Goal: Task Accomplishment & Management: Complete application form

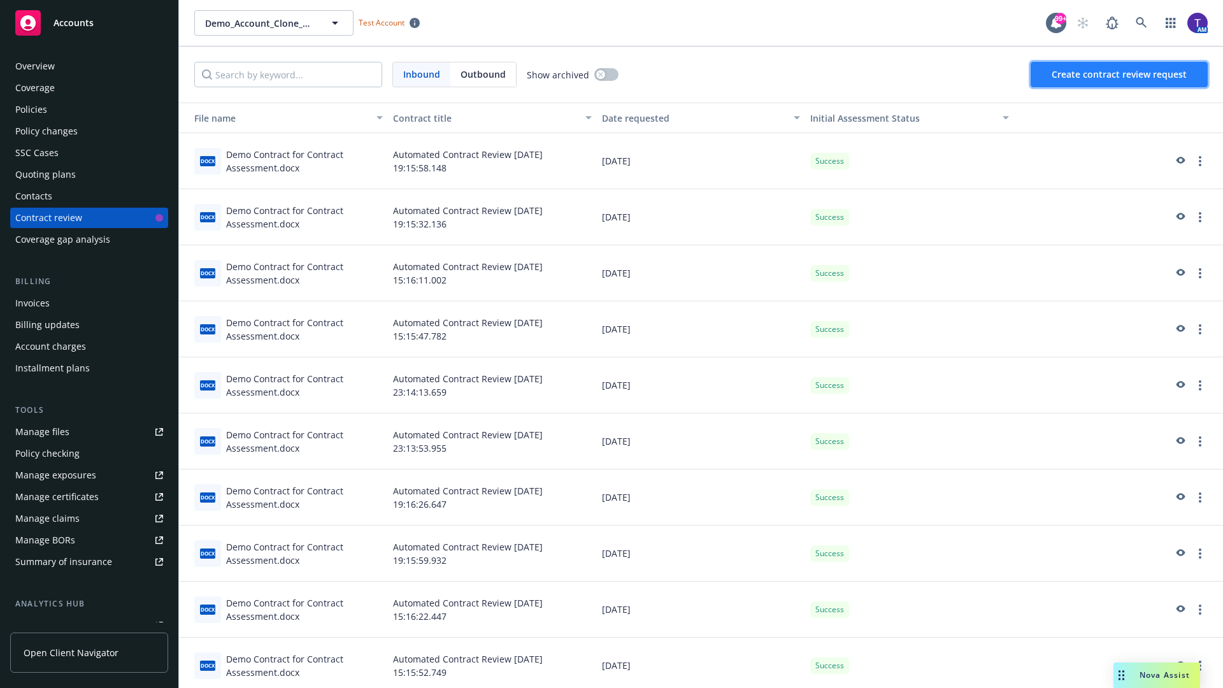
click at [1119, 74] on span "Create contract review request" at bounding box center [1118, 74] width 135 height 12
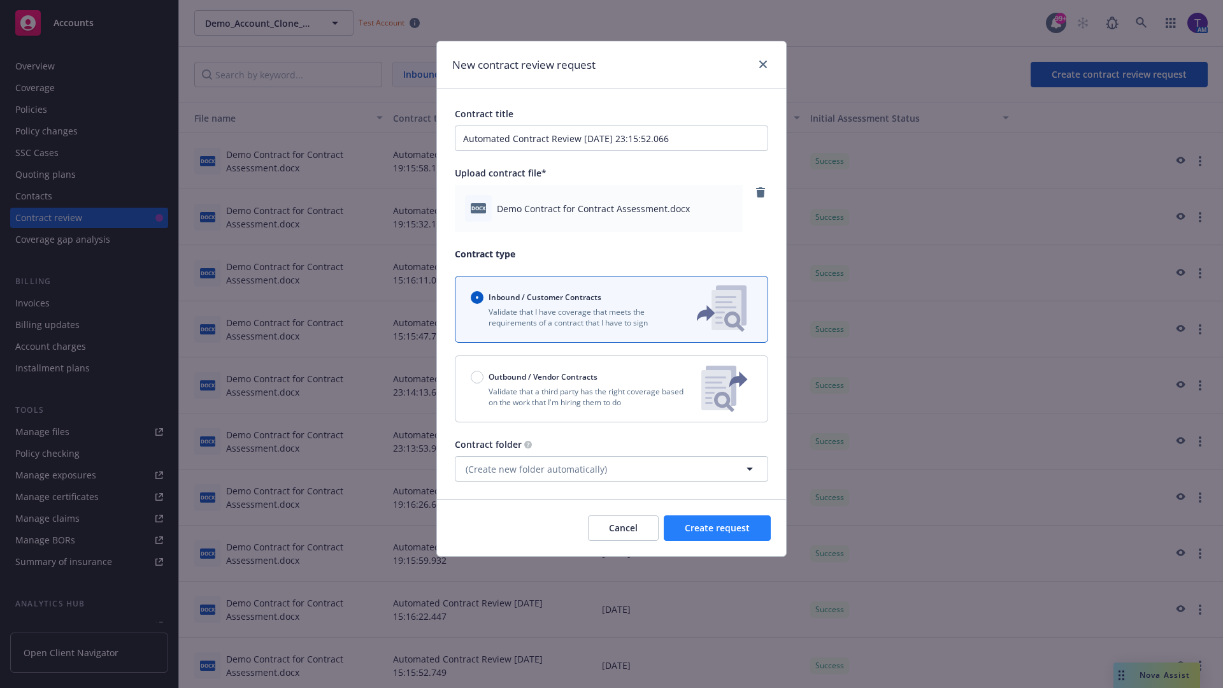
type input "Automated Contract Review [DATE] 23:15:52.066"
click at [717, 528] on span "Create request" at bounding box center [716, 527] width 65 height 12
